Goal: Task Accomplishment & Management: Manage account settings

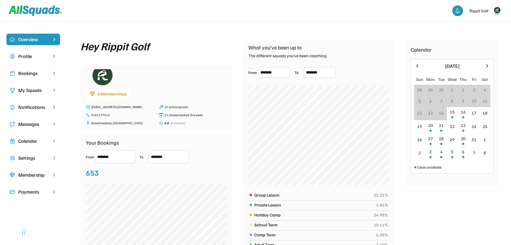
click at [24, 141] on div "Calendar" at bounding box center [33, 140] width 30 height 7
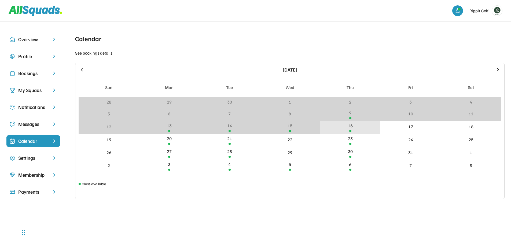
click at [349, 126] on div "16" at bounding box center [350, 125] width 5 height 6
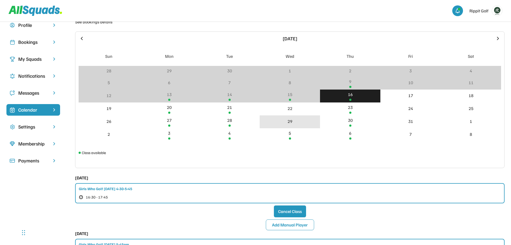
scroll to position [107, 0]
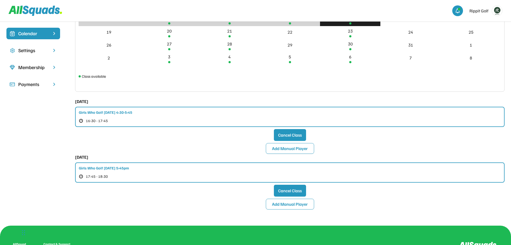
click at [132, 111] on div "Girls Who Golf [DATE] 4:30-5:45" at bounding box center [105, 112] width 53 height 6
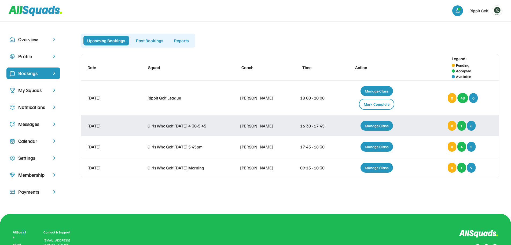
click at [377, 126] on div "Manage Class" at bounding box center [377, 126] width 32 height 10
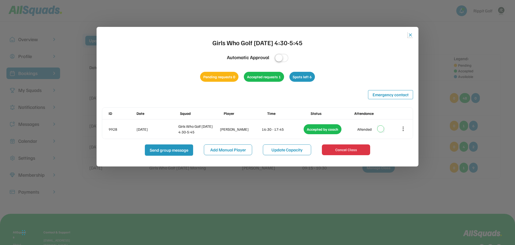
click at [410, 33] on button "close" at bounding box center [410, 34] width 5 height 5
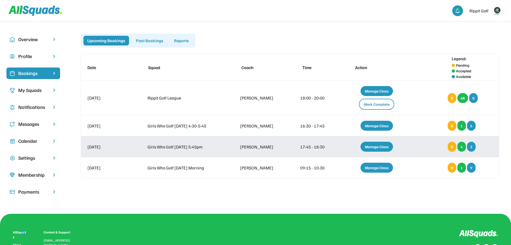
click at [378, 147] on div "Manage Class" at bounding box center [377, 146] width 32 height 10
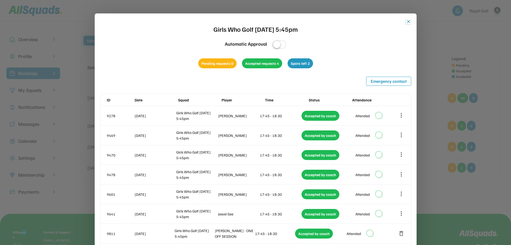
click at [407, 20] on button "close" at bounding box center [408, 21] width 5 height 5
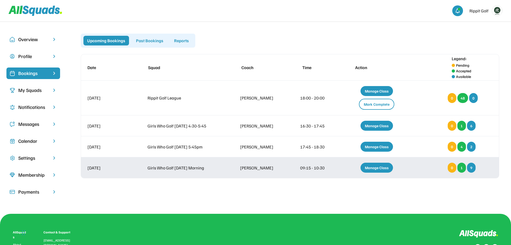
click at [376, 165] on div "Manage Class" at bounding box center [377, 167] width 32 height 10
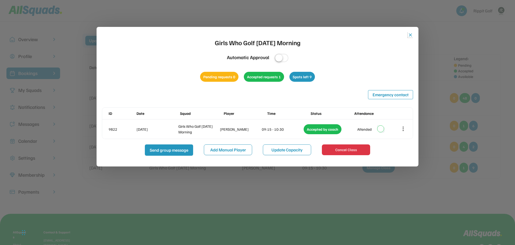
click at [412, 34] on button "close" at bounding box center [410, 34] width 5 height 5
